Goal: Find specific page/section

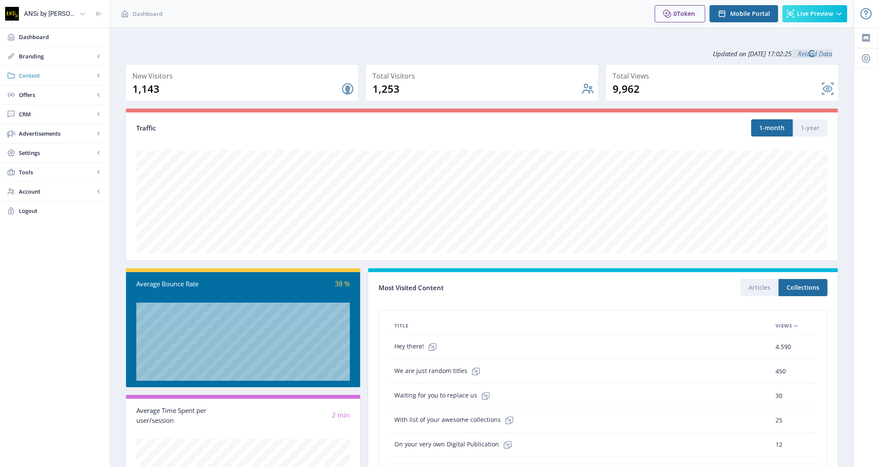
click at [48, 70] on link "Content" at bounding box center [55, 75] width 110 height 19
click at [57, 110] on span "Collections" at bounding box center [64, 114] width 74 height 9
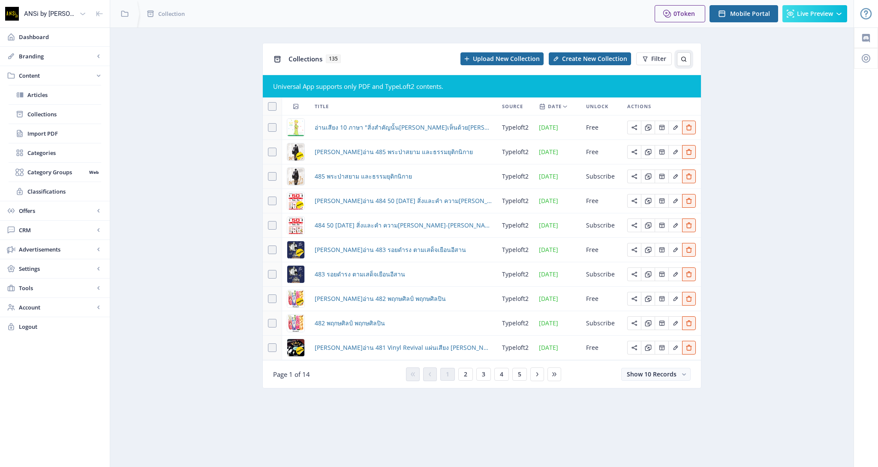
click at [680, 60] on button at bounding box center [684, 59] width 14 height 14
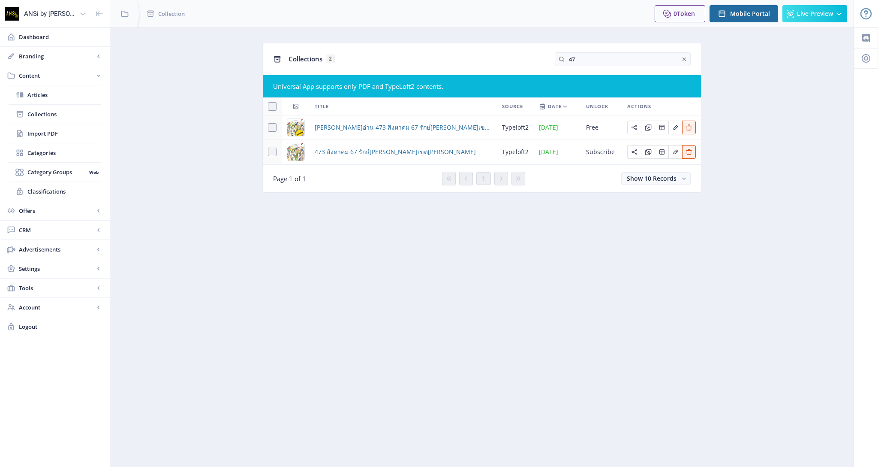
type input "4"
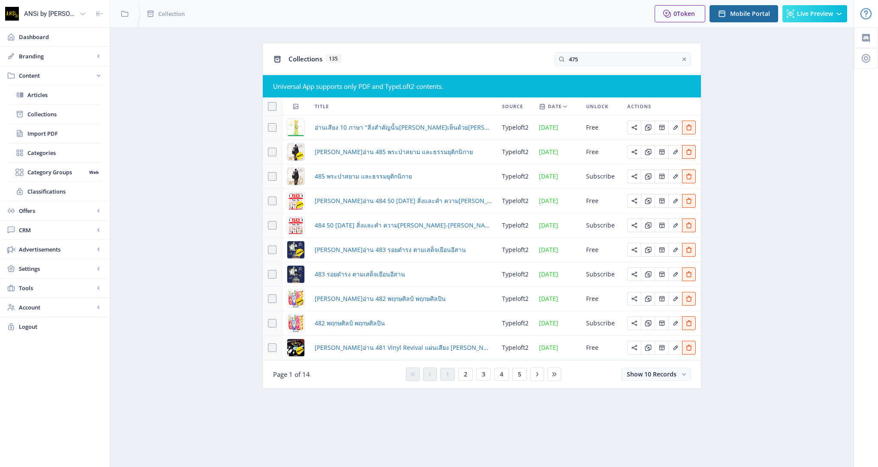
type input "475"
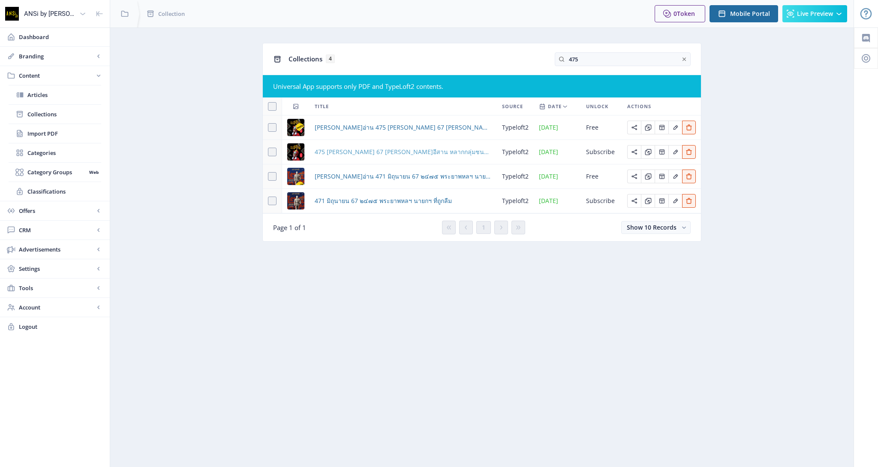
click at [385, 148] on span "475 [PERSON_NAME] 67 [PERSON_NAME]อีสาน หลากกลุ่มชนบน[PERSON_NAME]" at bounding box center [403, 152] width 177 height 10
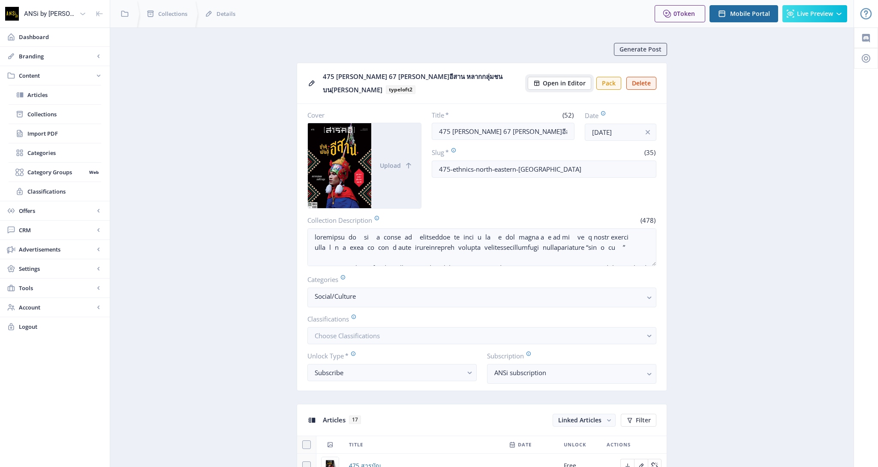
click at [570, 80] on span "Open in Editor" at bounding box center [564, 83] width 43 height 7
